Goal: Task Accomplishment & Management: Use online tool/utility

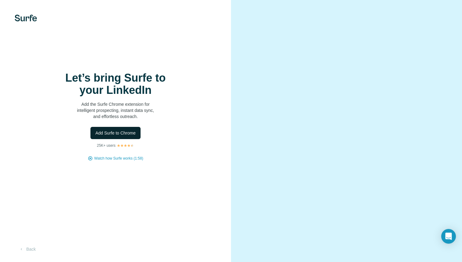
click at [124, 132] on span "Add Surfe to Chrome" at bounding box center [115, 133] width 40 height 6
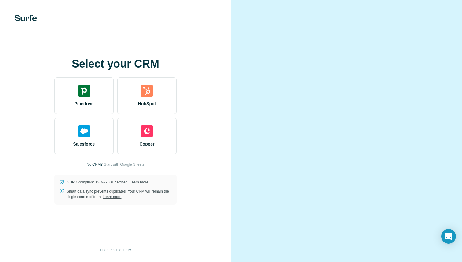
click at [199, 178] on div "Select your CRM Pipedrive HubSpot Salesforce Copper No CRM? Start with Google S…" at bounding box center [115, 131] width 207 height 147
click at [125, 250] on span "I’ll do this manually" at bounding box center [115, 250] width 31 height 6
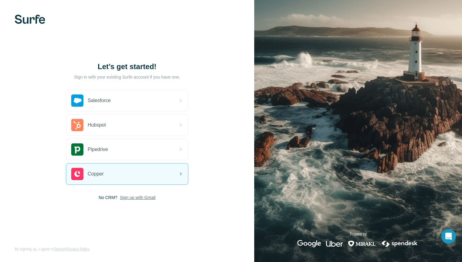
click at [132, 198] on span "Sign up with Gmail" at bounding box center [138, 197] width 36 height 6
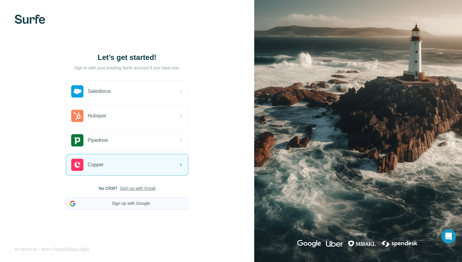
click at [134, 201] on button "Sign up with Google" at bounding box center [127, 203] width 122 height 12
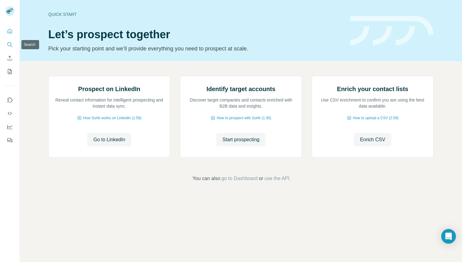
click at [9, 44] on icon "Search" at bounding box center [10, 45] width 6 height 6
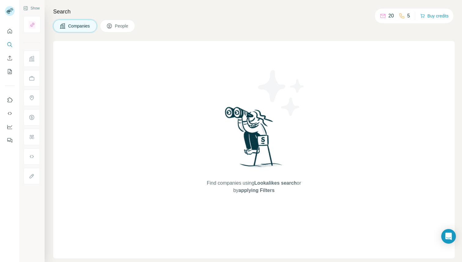
click at [80, 26] on span "Companies" at bounding box center [79, 26] width 22 height 6
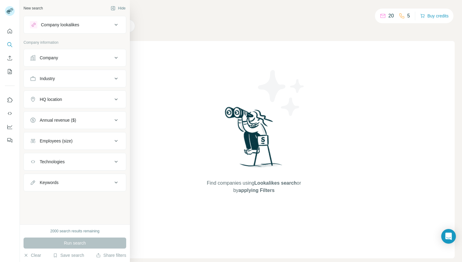
click at [70, 56] on div "Company" at bounding box center [71, 58] width 83 height 6
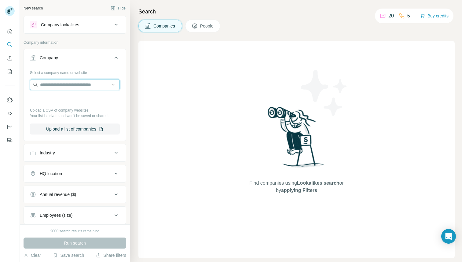
click at [65, 87] on input "text" at bounding box center [75, 84] width 90 height 11
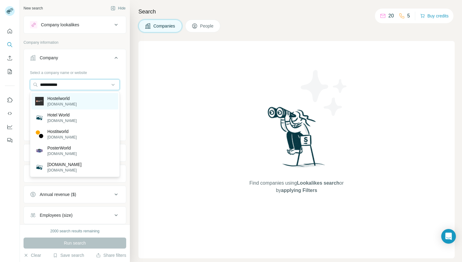
type input "**********"
click at [78, 94] on div "Hostelworld hostelworldgroup.com" at bounding box center [74, 101] width 87 height 17
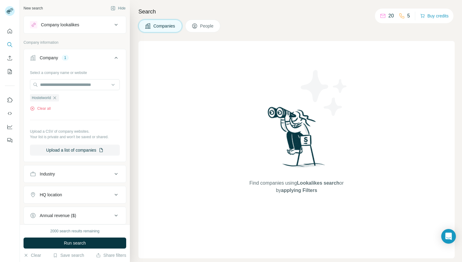
click at [207, 128] on div "Find companies using Lookalikes search or by applying Filters" at bounding box center [296, 149] width 316 height 217
